Goal: Information Seeking & Learning: Learn about a topic

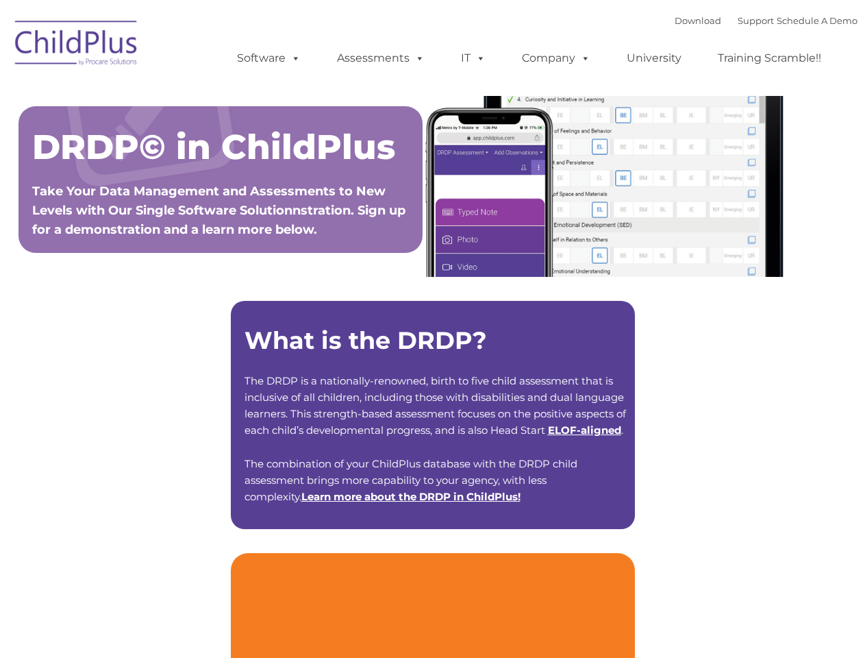
type input ""
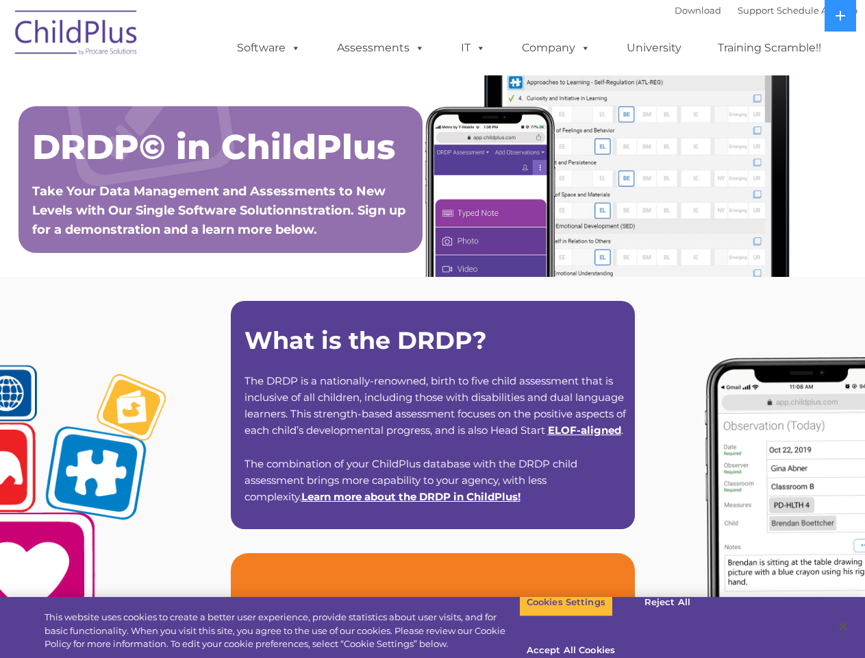
click at [432, 329] on strong "What is the DRDP?" at bounding box center [366, 339] width 243 height 29
click at [293, 47] on span at bounding box center [293, 47] width 15 height 13
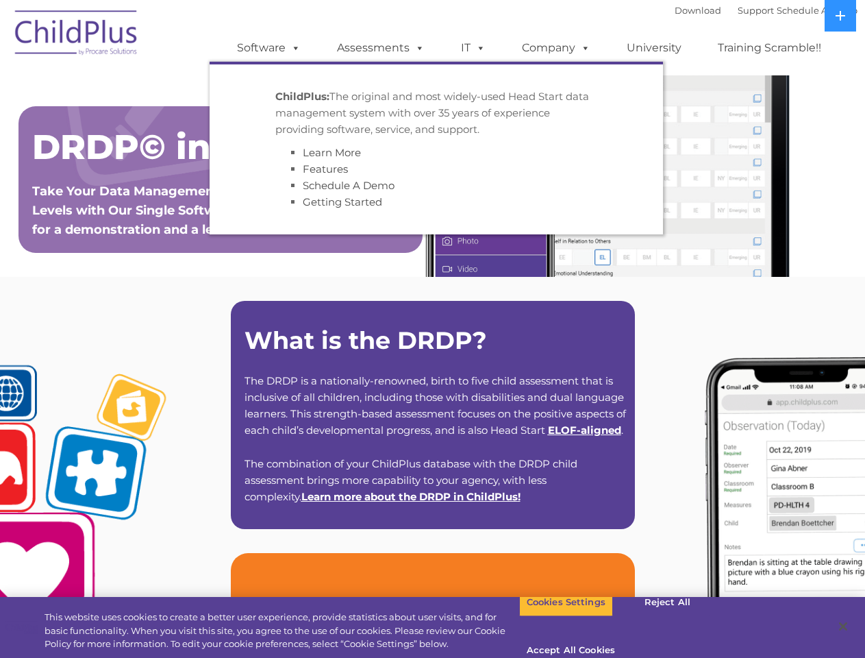
click at [417, 47] on span at bounding box center [417, 47] width 15 height 13
click at [473, 48] on span at bounding box center [478, 47] width 15 height 13
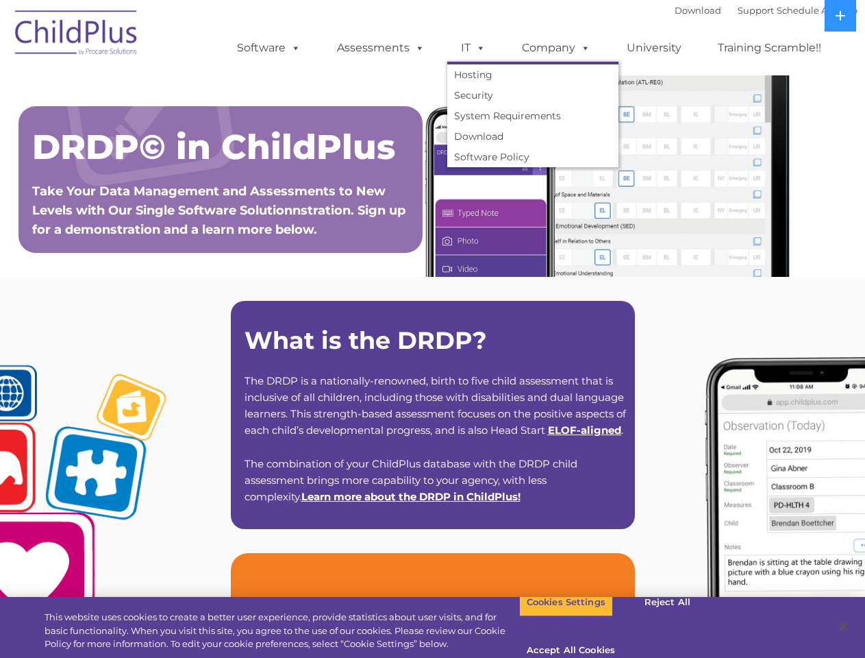
click at [478, 47] on span at bounding box center [478, 47] width 15 height 13
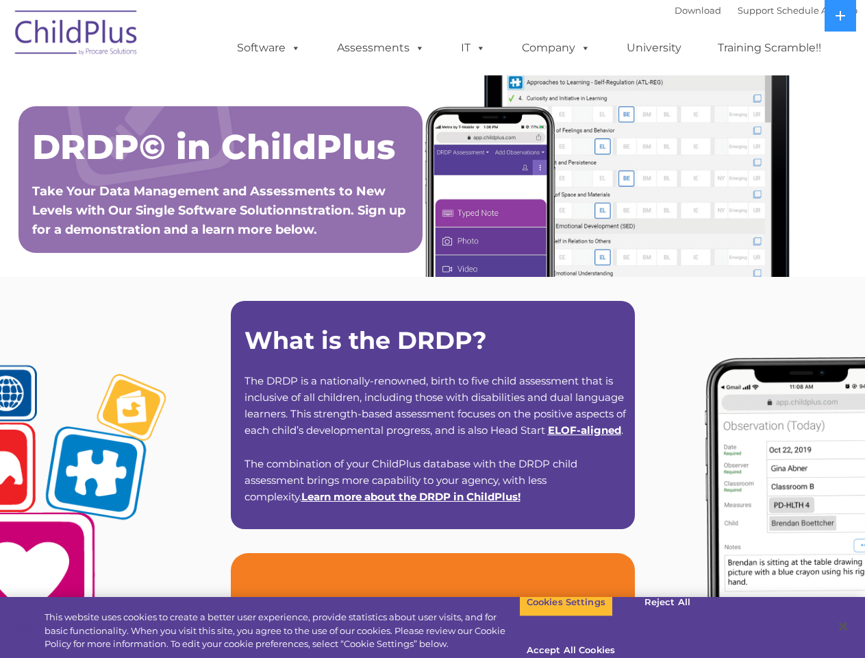
click at [556, 48] on link "Company" at bounding box center [556, 47] width 96 height 27
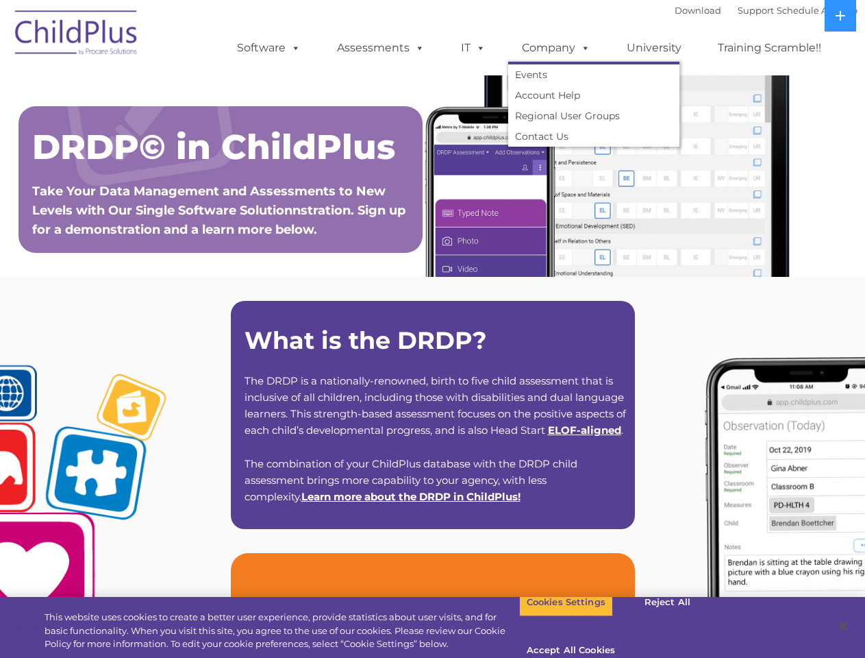
click at [582, 47] on span at bounding box center [583, 47] width 15 height 13
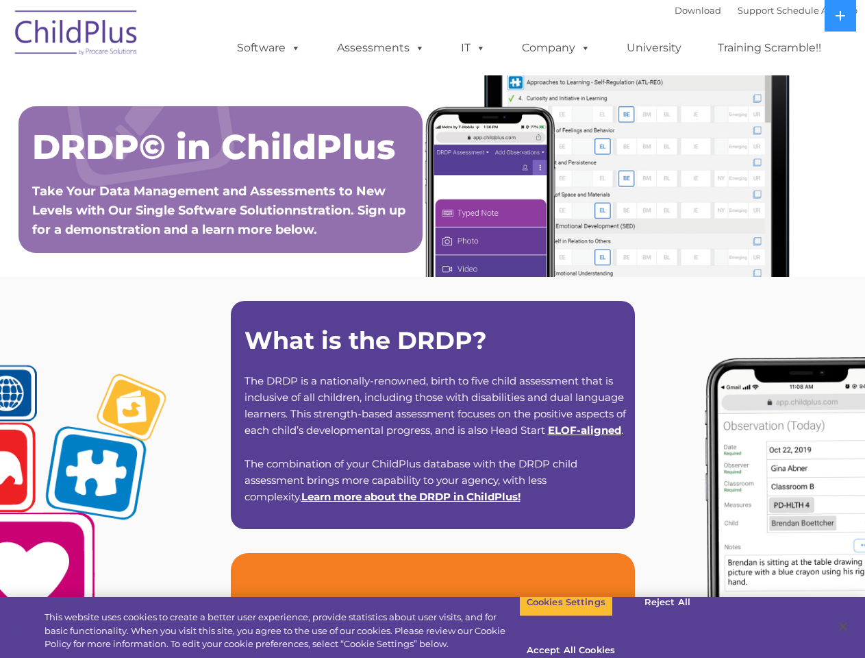
click at [841, 16] on icon at bounding box center [841, 16] width 10 height 10
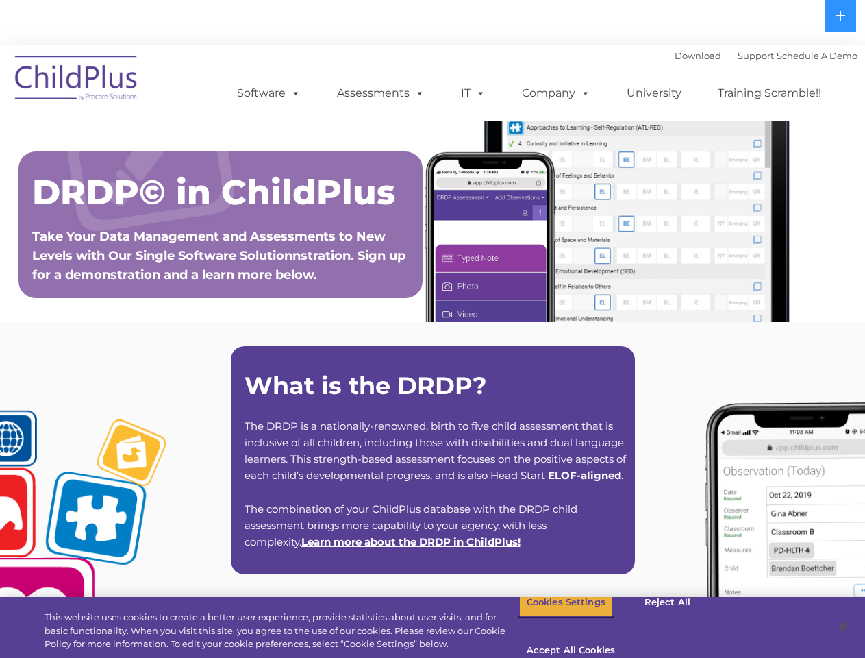
click at [556, 617] on button "Cookies Settings" at bounding box center [566, 602] width 94 height 29
